Goal: Task Accomplishment & Management: Use online tool/utility

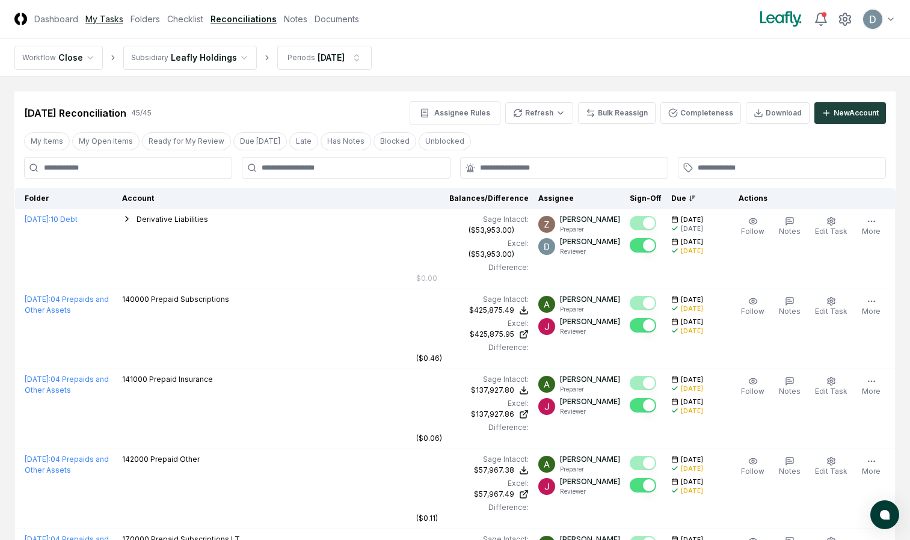
click at [109, 20] on link "My Tasks" at bounding box center [104, 19] width 38 height 13
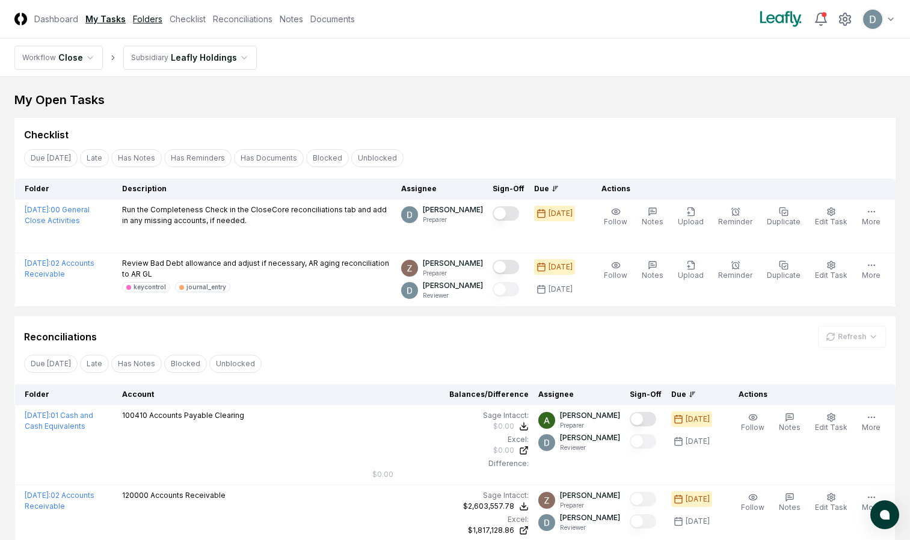
click at [149, 23] on link "Folders" at bounding box center [147, 19] width 29 height 13
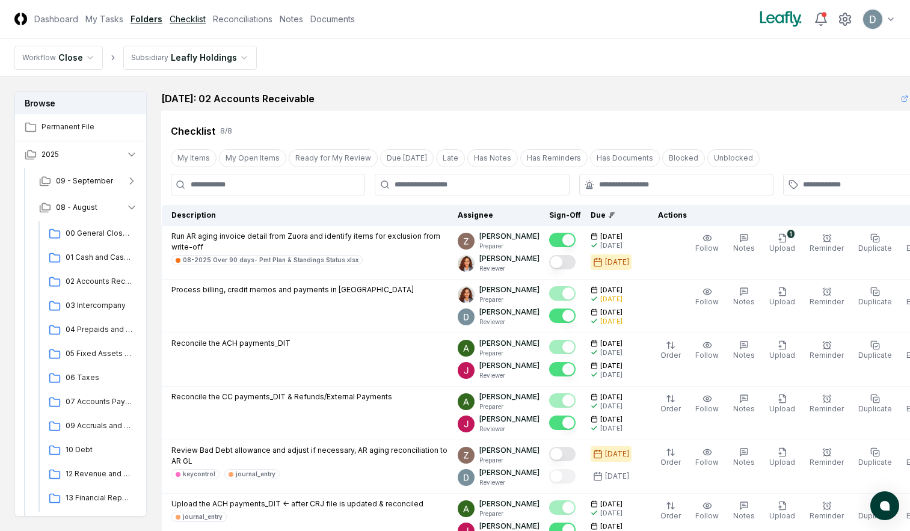
click at [185, 22] on link "Checklist" at bounding box center [188, 19] width 36 height 13
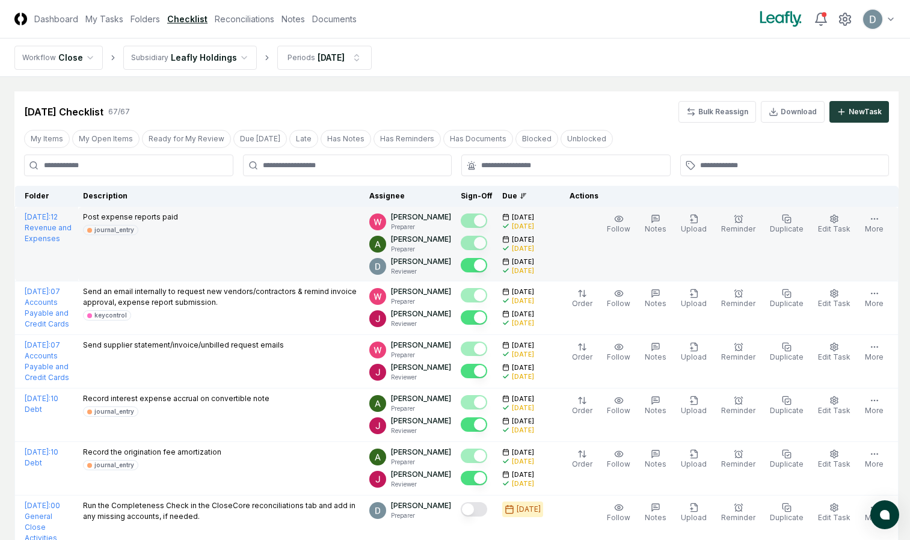
click at [325, 279] on td "Post expense reports paid journal_entry" at bounding box center [221, 244] width 286 height 75
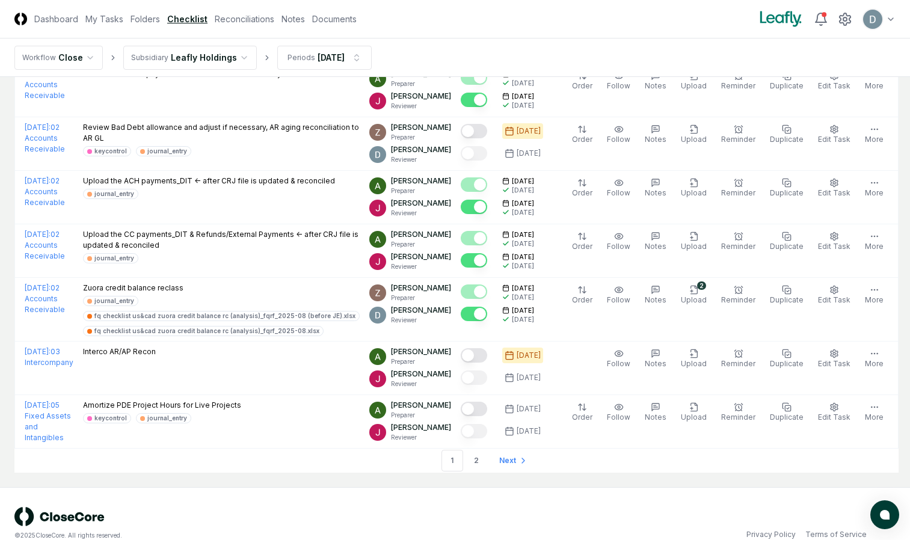
scroll to position [2549, 0]
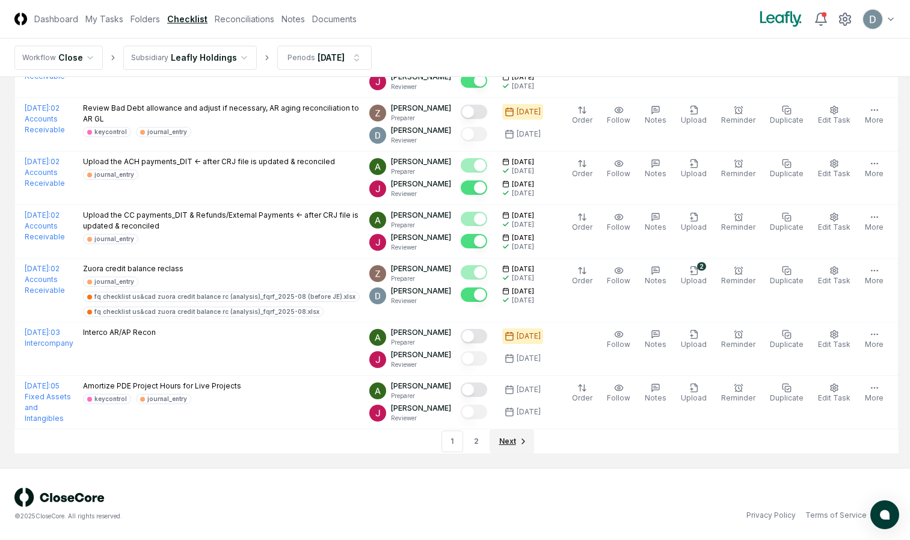
click at [502, 442] on span "Next" at bounding box center [507, 441] width 17 height 11
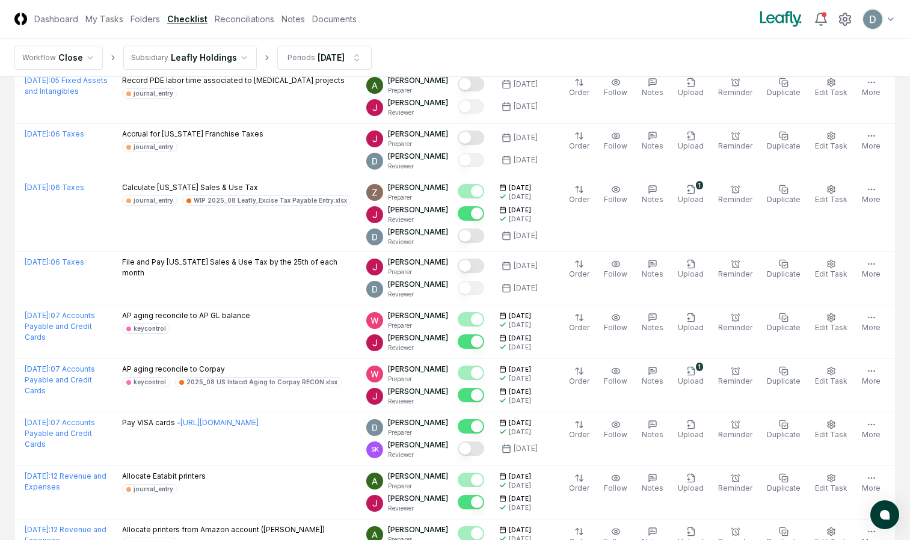
scroll to position [136, 0]
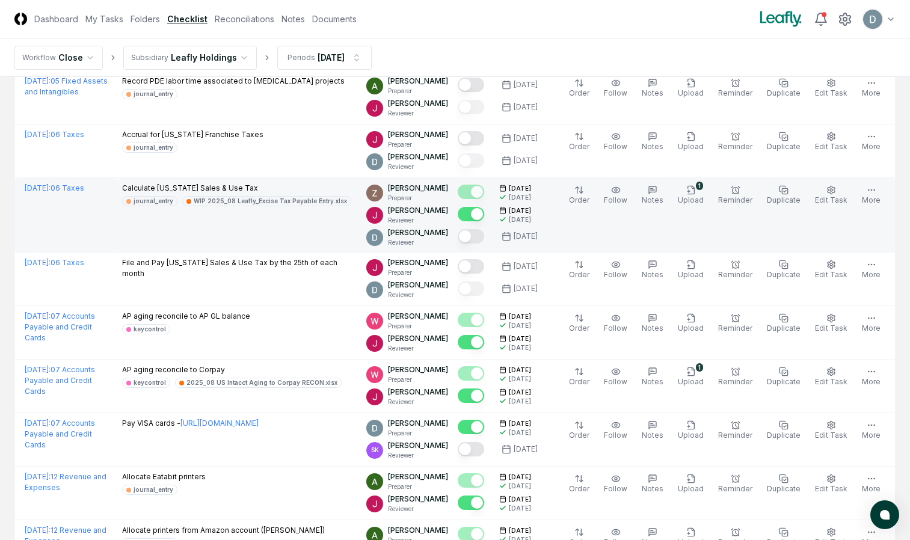
click at [481, 235] on button "Mark complete" at bounding box center [471, 236] width 26 height 14
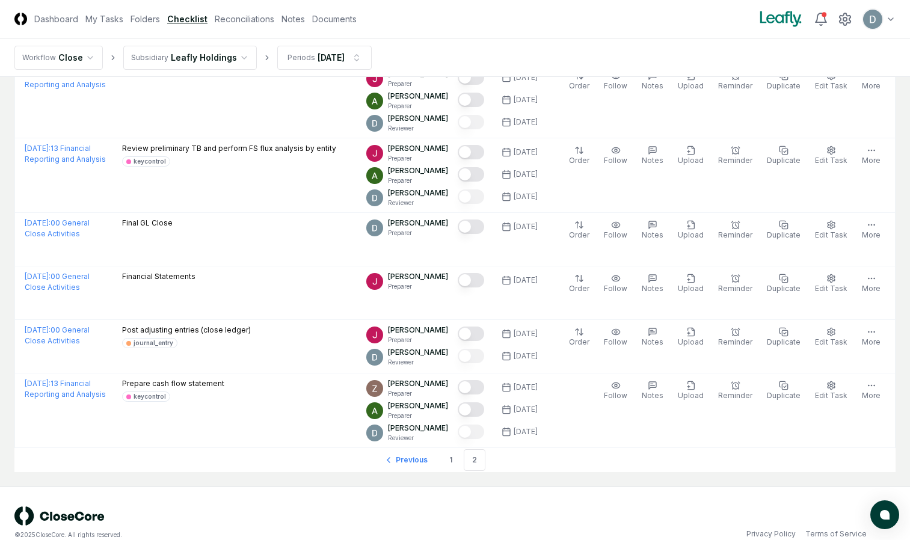
scroll to position [754, 0]
click at [452, 460] on link "1" at bounding box center [451, 460] width 22 height 22
